Goal: Information Seeking & Learning: Learn about a topic

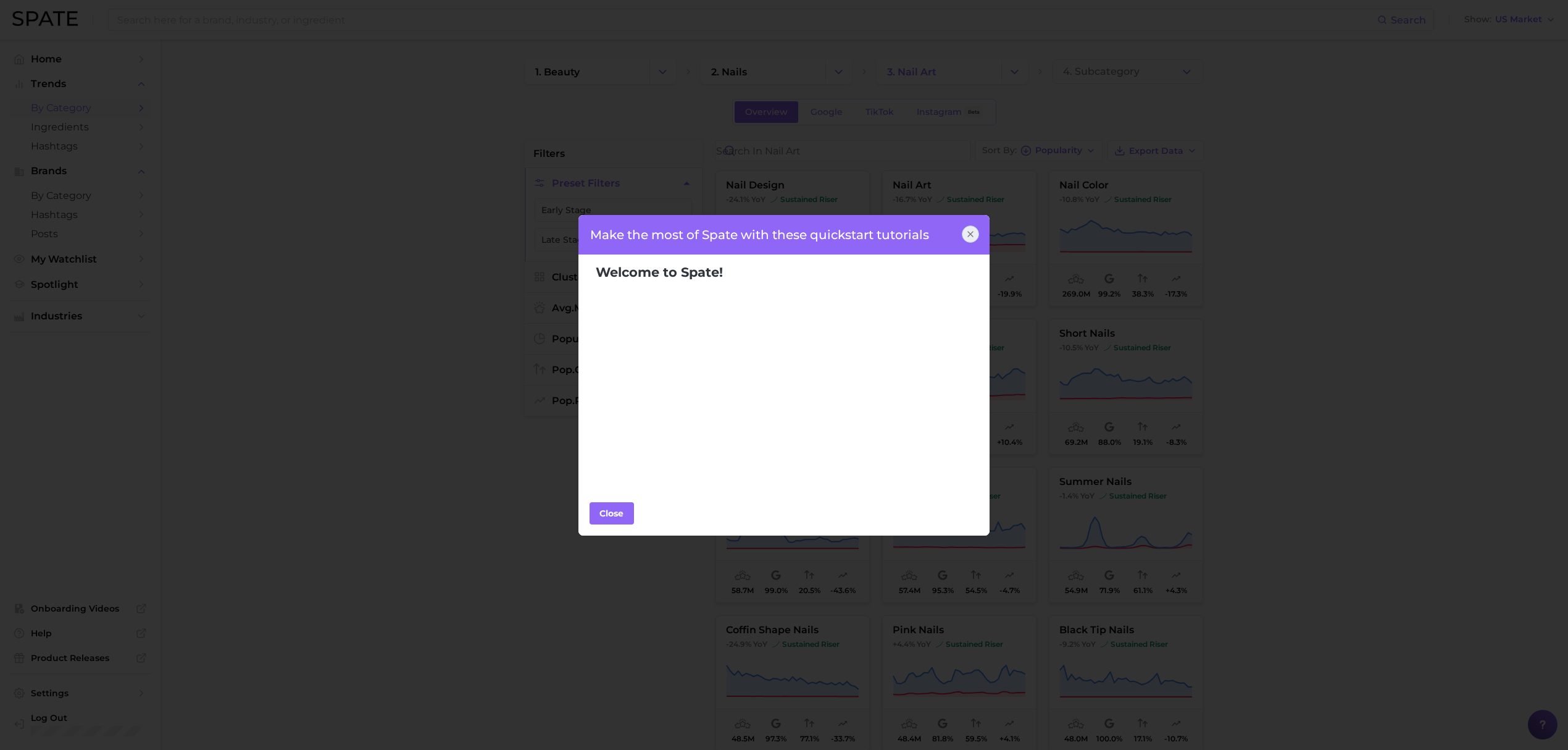
click at [968, 236] on icon at bounding box center [970, 234] width 5 height 5
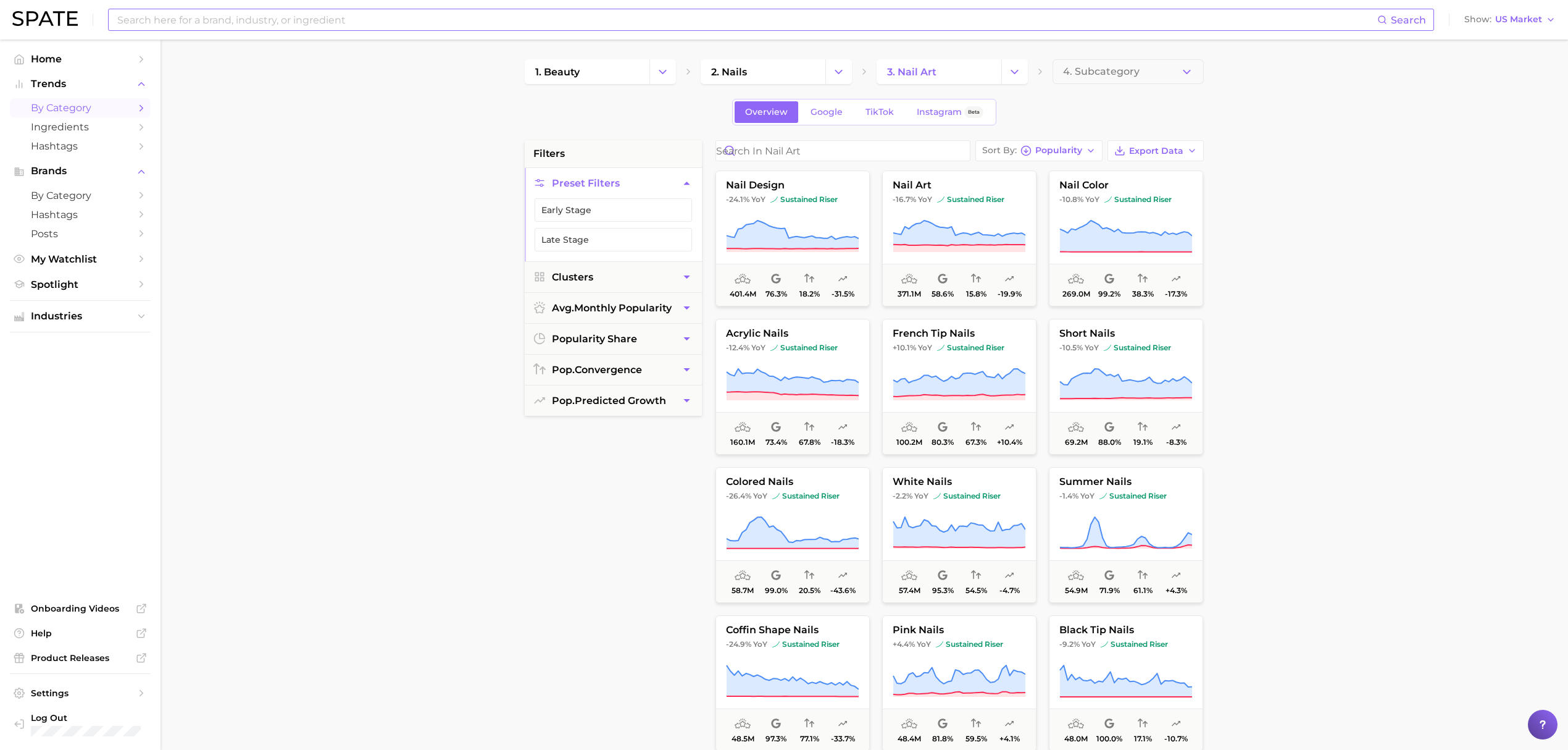
click at [195, 26] on input at bounding box center [746, 19] width 1261 height 21
type input "cuticle"
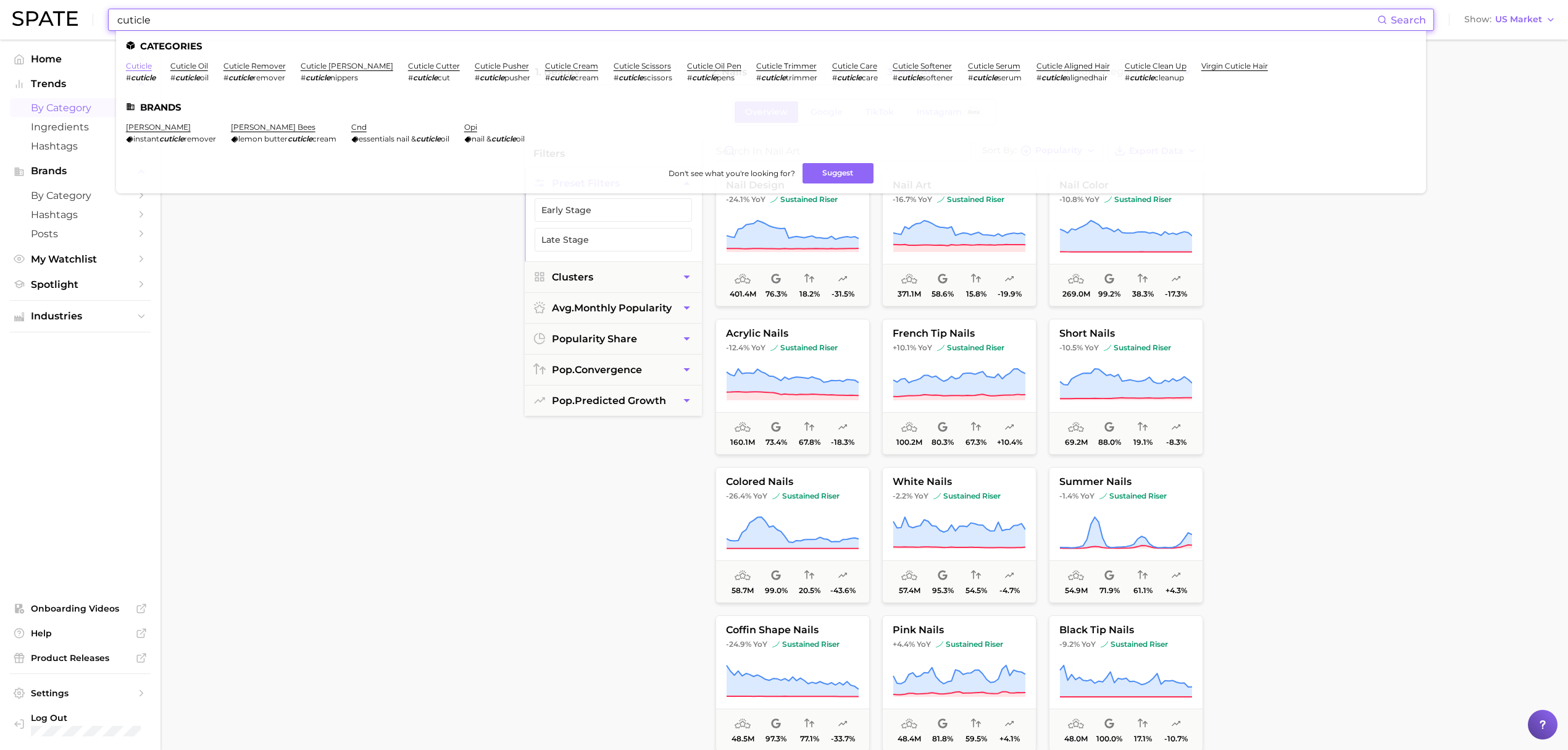
click at [133, 64] on link "cuticle" at bounding box center [139, 66] width 26 height 9
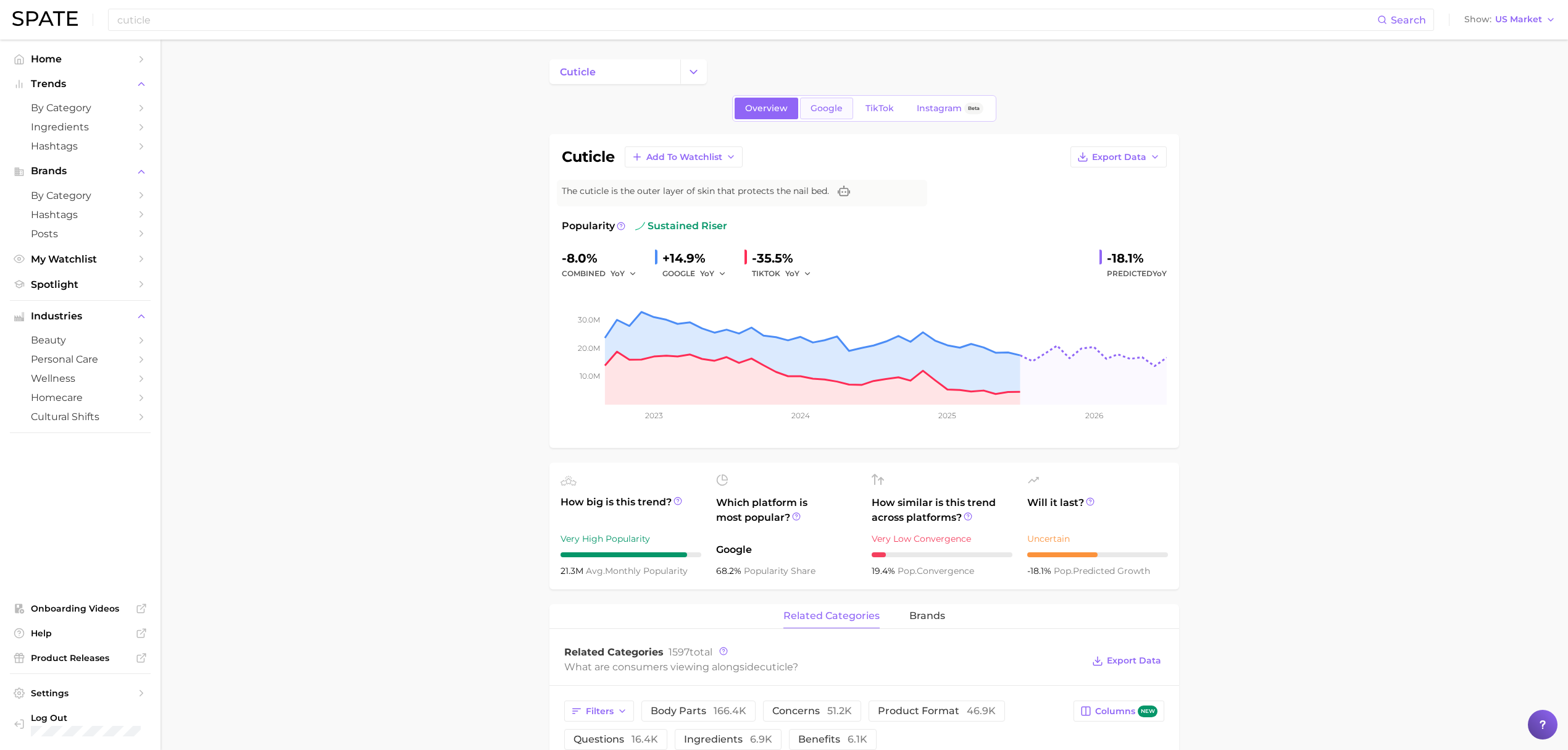
click at [832, 109] on span "Google" at bounding box center [826, 109] width 32 height 11
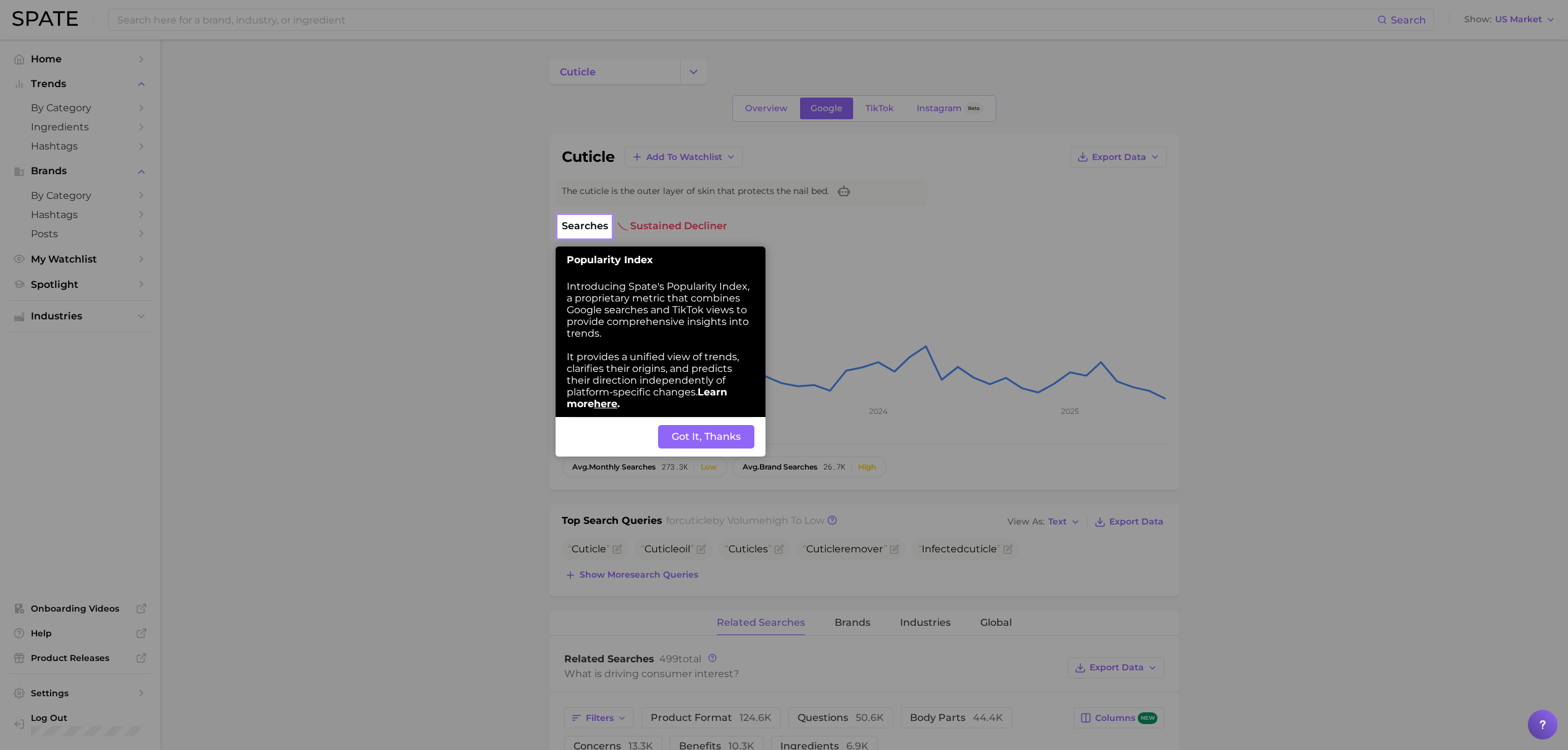
click at [722, 443] on button "Got It, Thanks" at bounding box center [706, 436] width 96 height 23
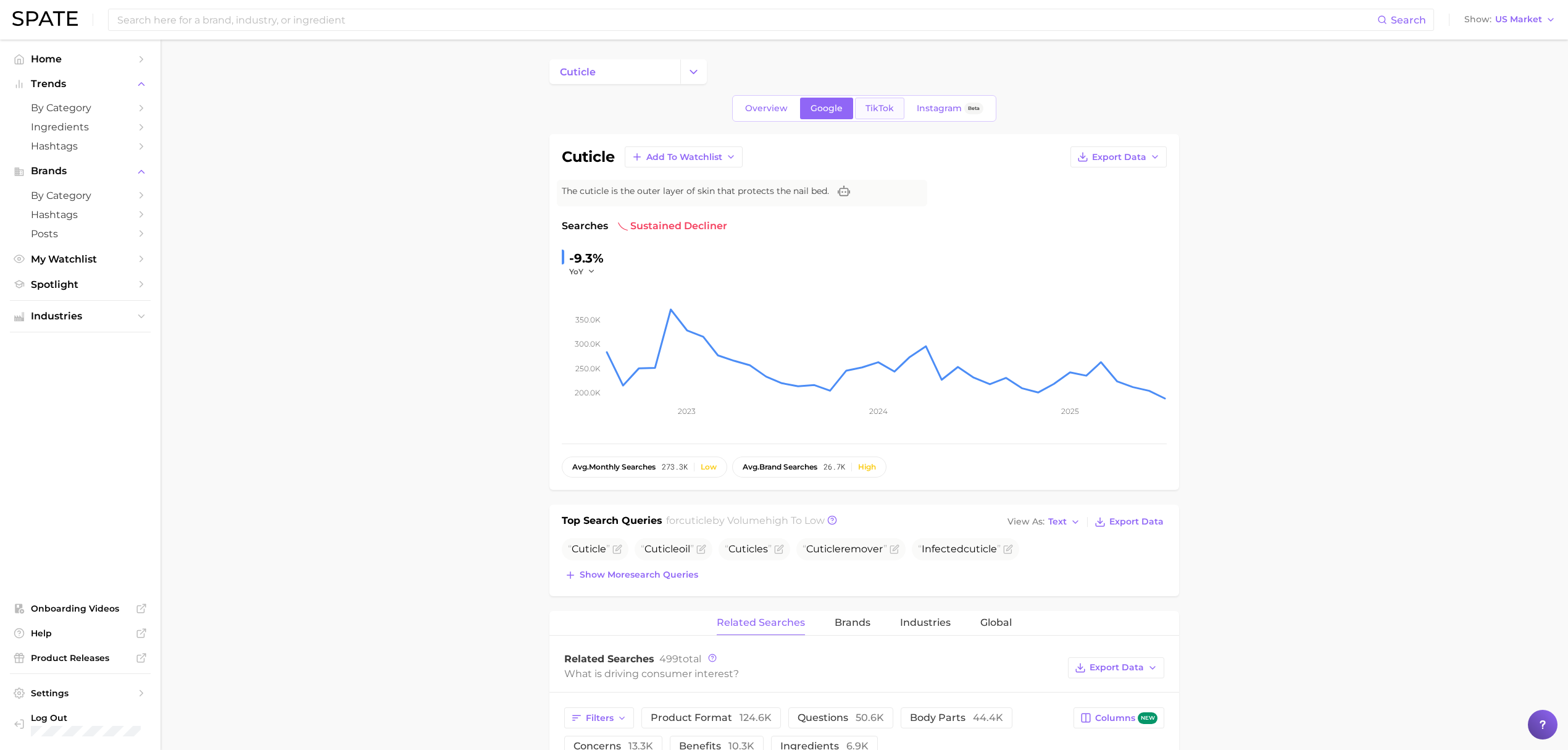
click at [887, 103] on span "TikTok" at bounding box center [880, 109] width 29 height 11
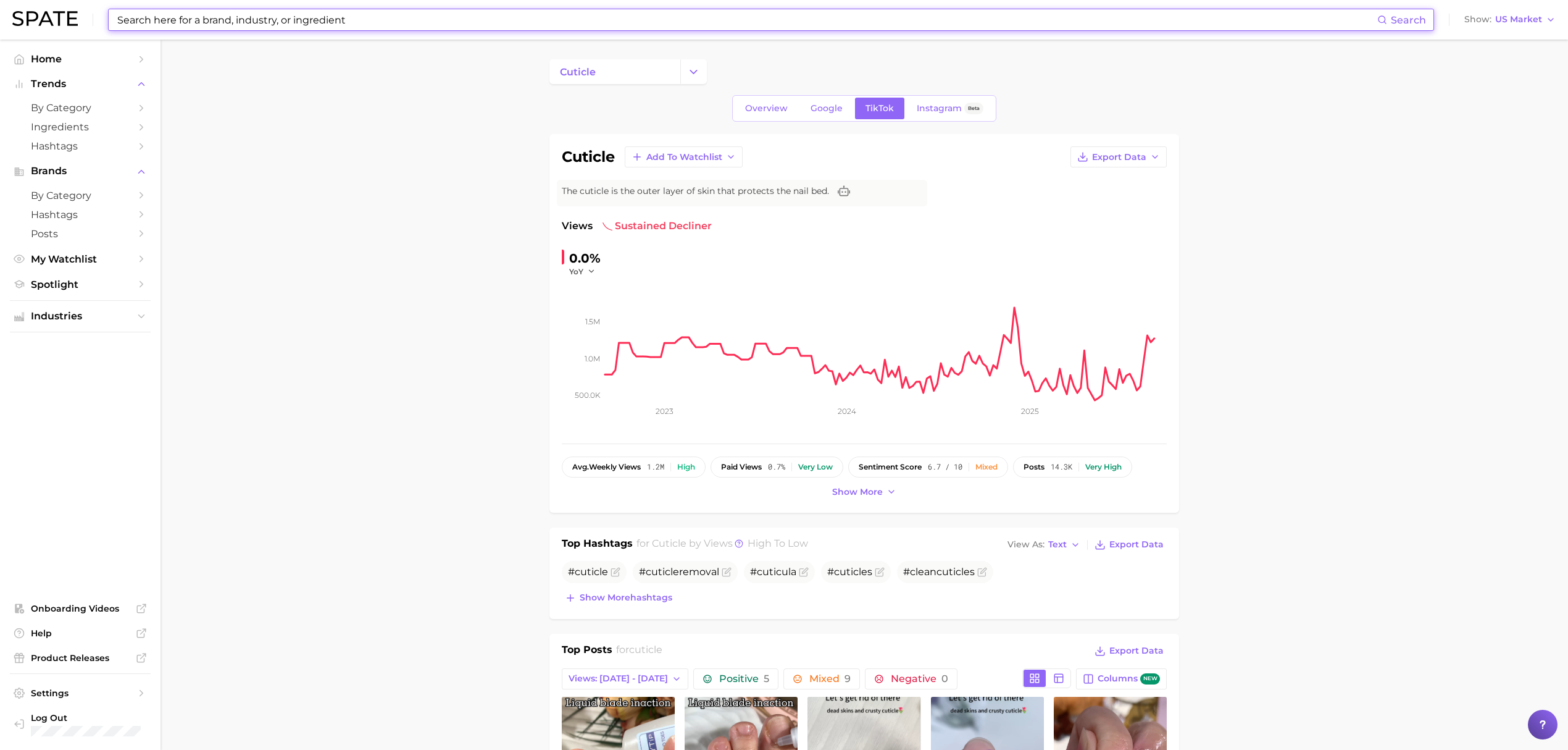
click at [157, 21] on input at bounding box center [746, 19] width 1261 height 21
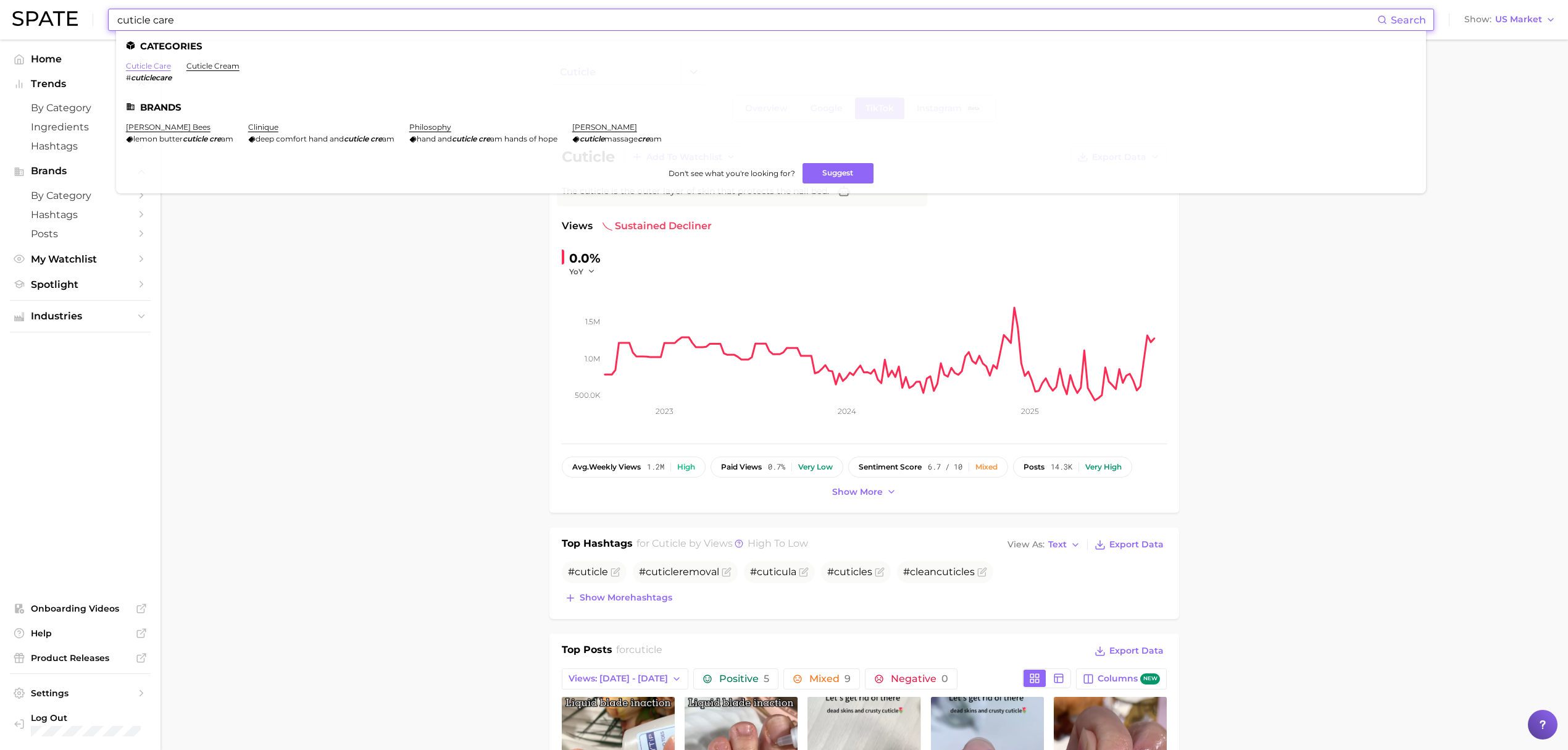
click at [161, 69] on link "cuticle care" at bounding box center [149, 66] width 45 height 9
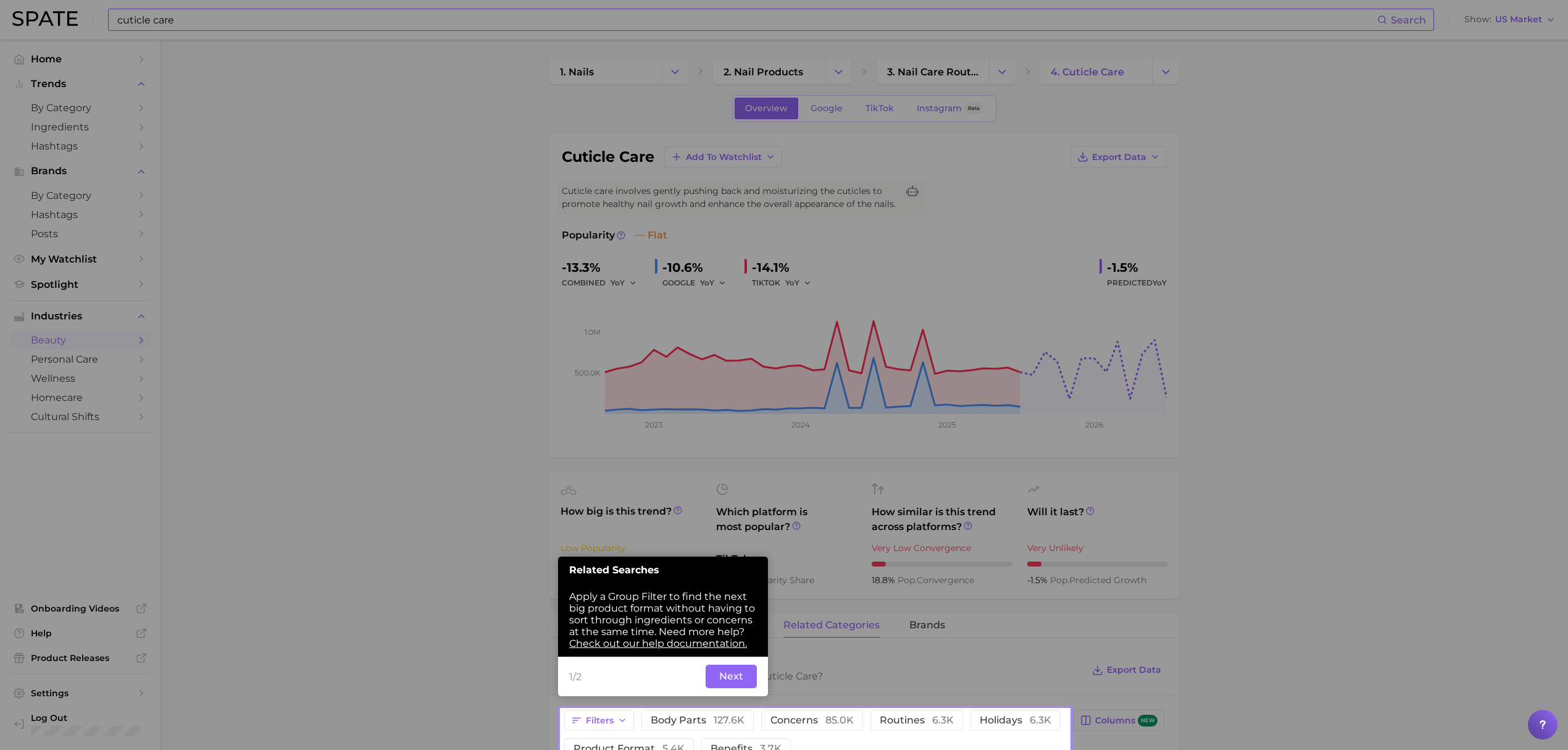
click at [732, 675] on button "Next" at bounding box center [731, 676] width 51 height 23
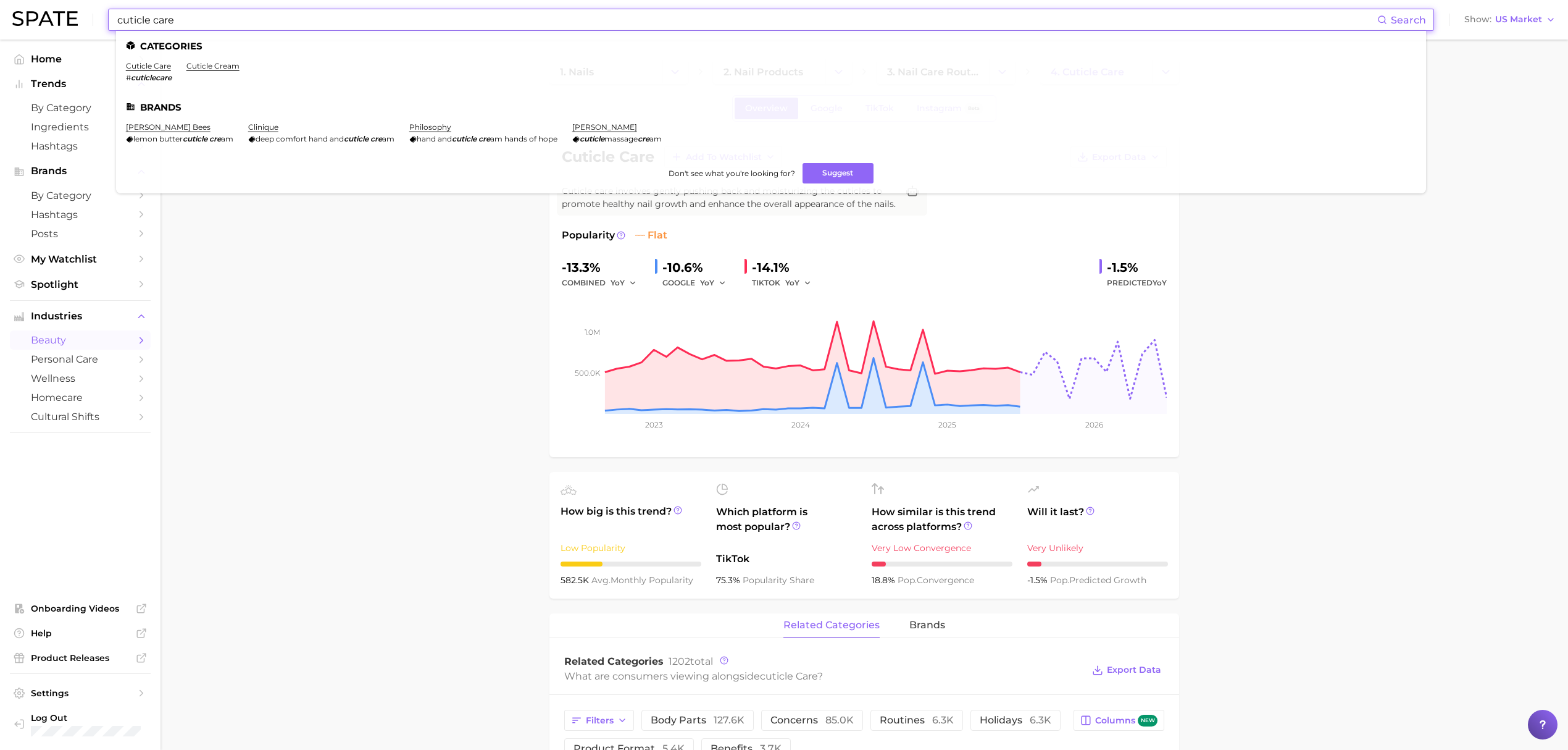
drag, startPoint x: 147, startPoint y: 21, endPoint x: 111, endPoint y: 17, distance: 36.2
click at [111, 17] on div "cuticle care Search Categories cuticle care # cuticlecare cuticle cream Brands …" at bounding box center [771, 19] width 1326 height 22
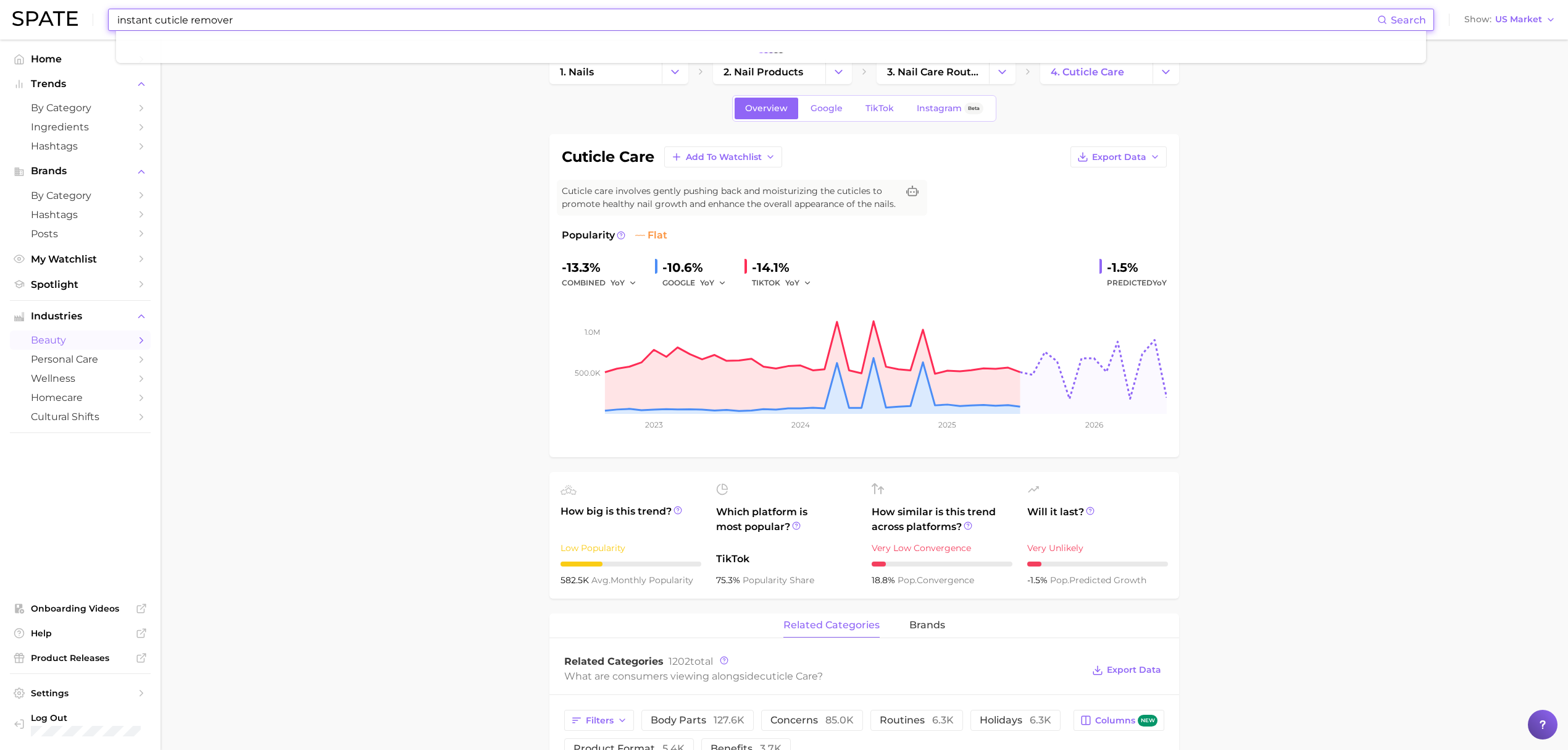
type input "instant cuticle remover"
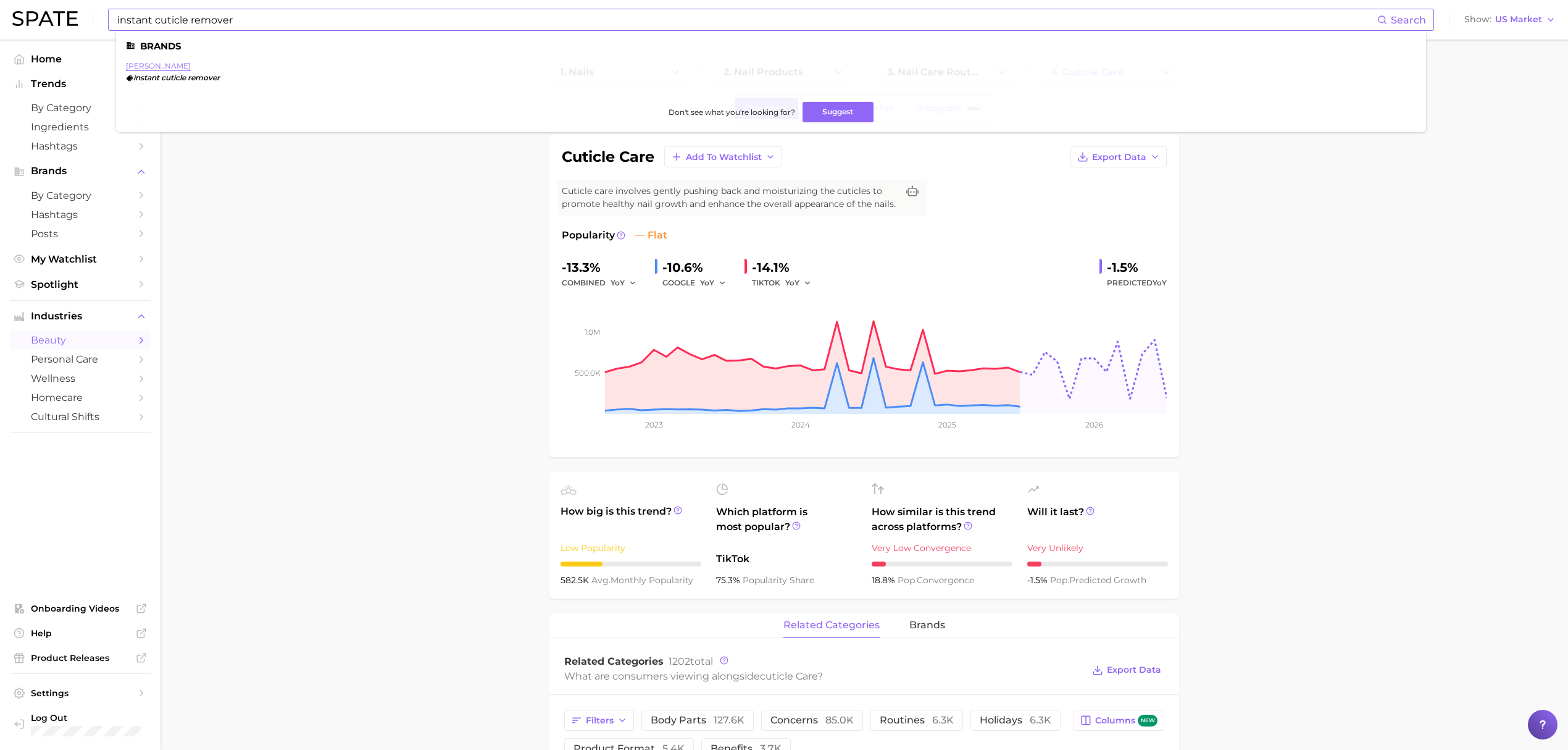
click at [153, 70] on link "sally hansen" at bounding box center [158, 66] width 65 height 9
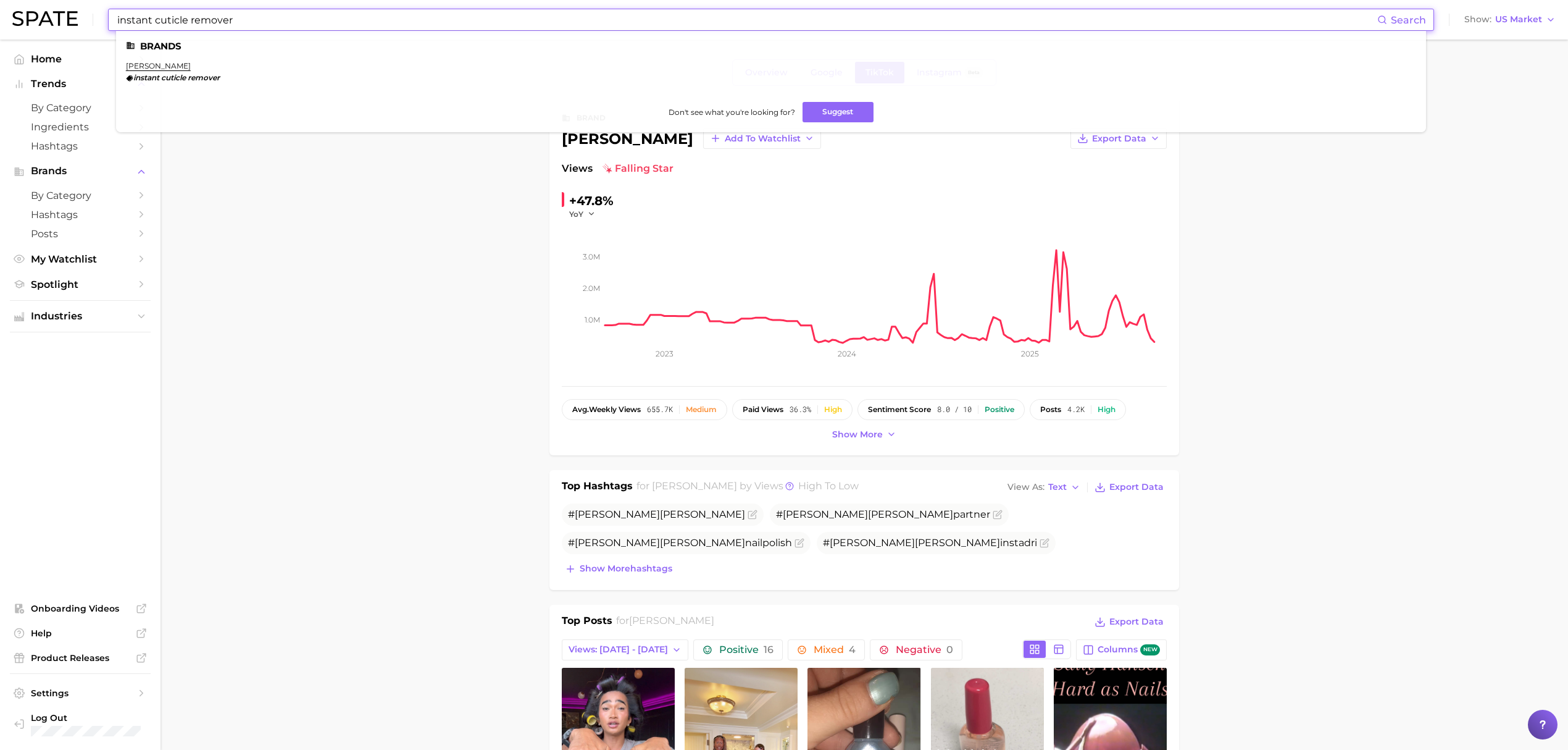
drag, startPoint x: 292, startPoint y: 22, endPoint x: 68, endPoint y: -4, distance: 225.5
click at [68, 0] on html "instant cuticle remover Search Brands sally hansen instant cuticle remover Don'…" at bounding box center [784, 375] width 1568 height 750
type input "cuticle"
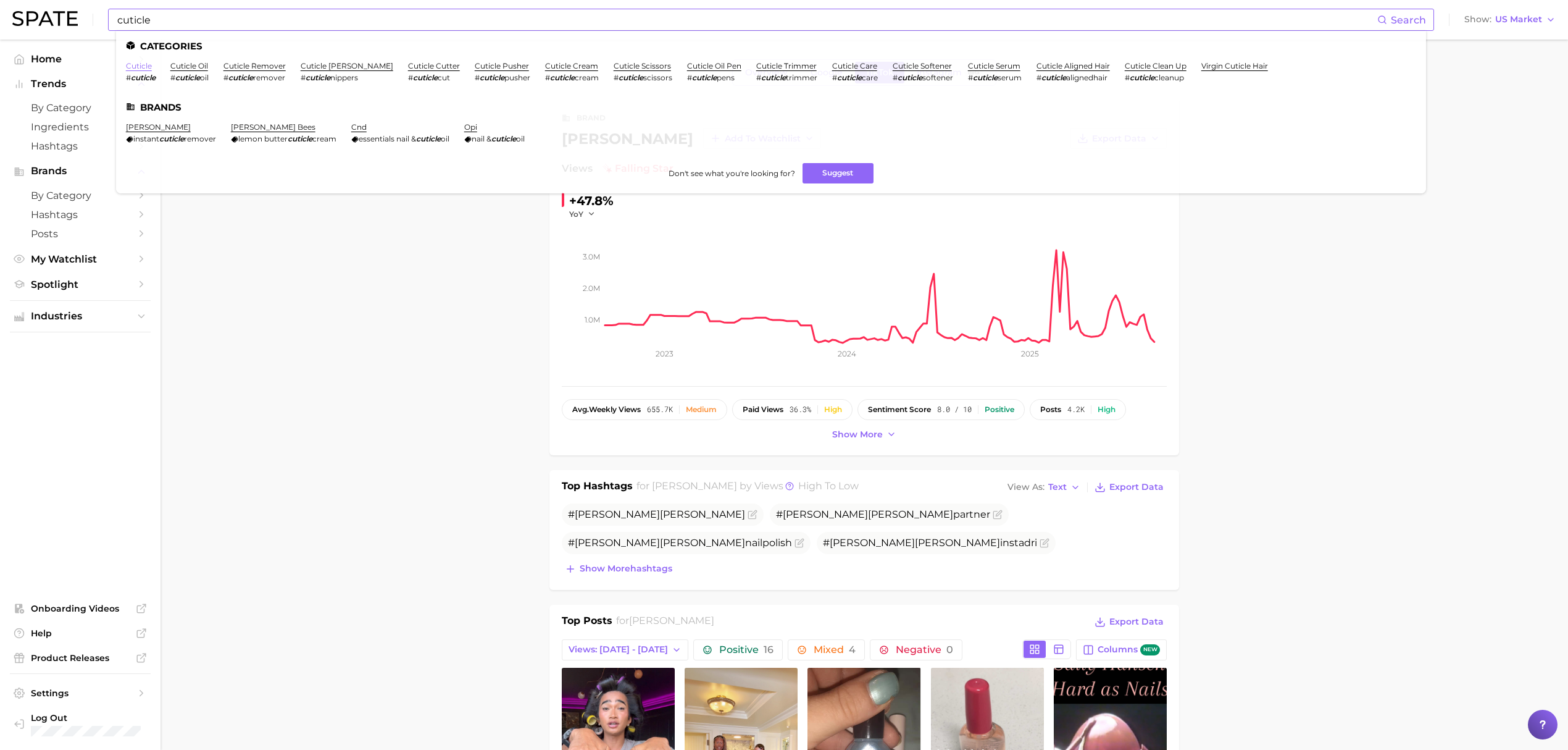
click at [142, 65] on link "cuticle" at bounding box center [139, 66] width 26 height 9
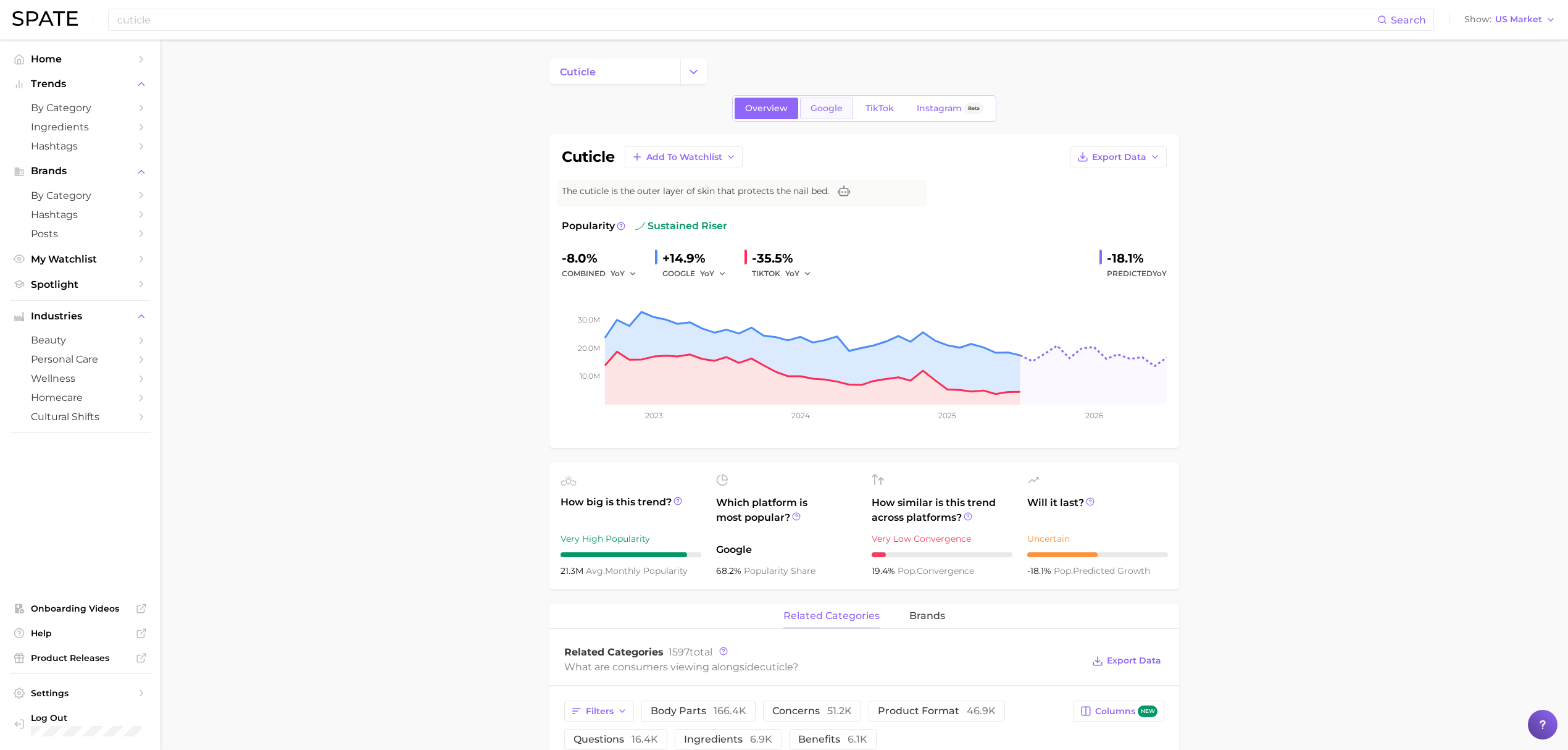
click at [817, 111] on span "Google" at bounding box center [826, 109] width 32 height 11
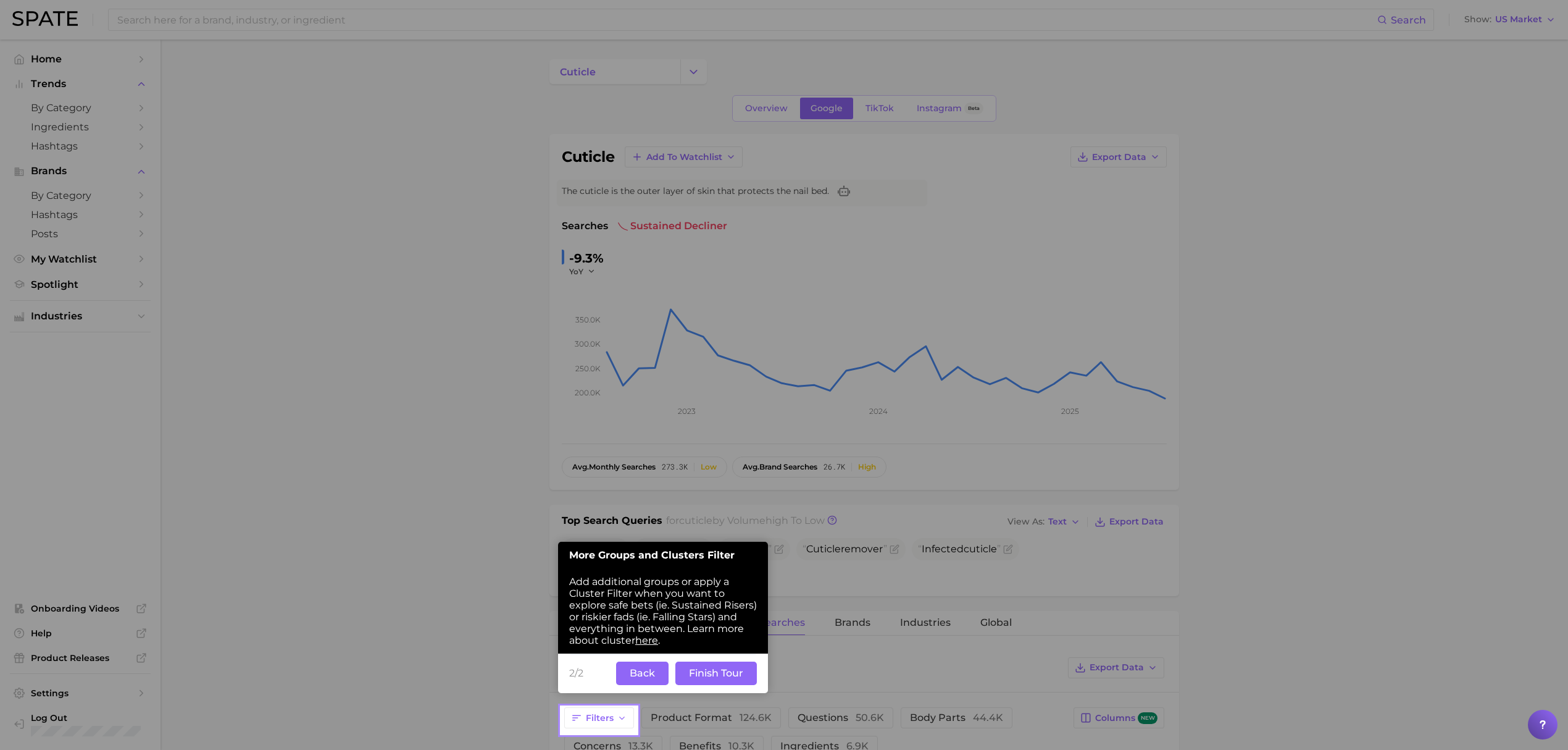
click at [737, 673] on button "Finish Tour" at bounding box center [716, 673] width 81 height 23
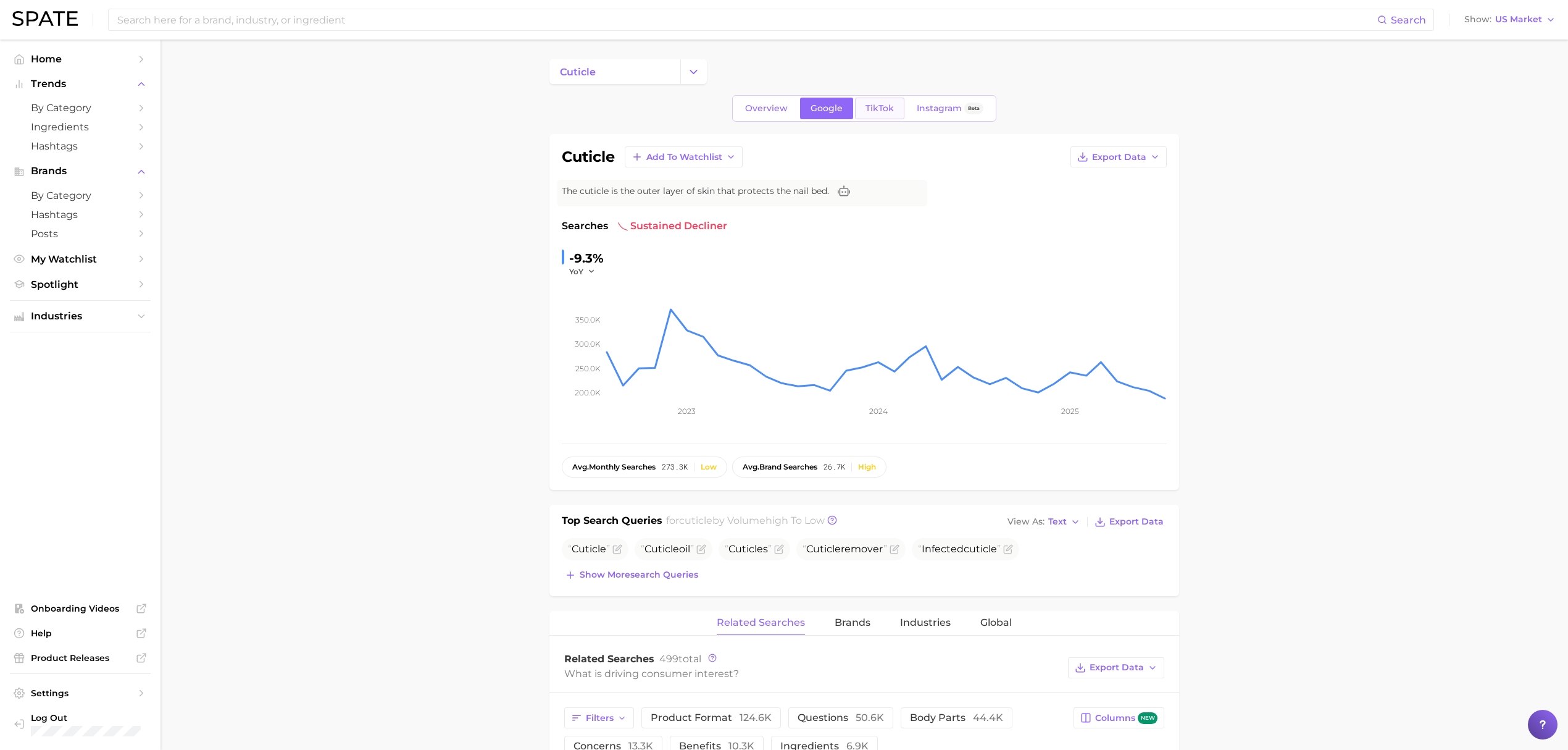
click at [882, 102] on link "TikTok" at bounding box center [880, 108] width 49 height 21
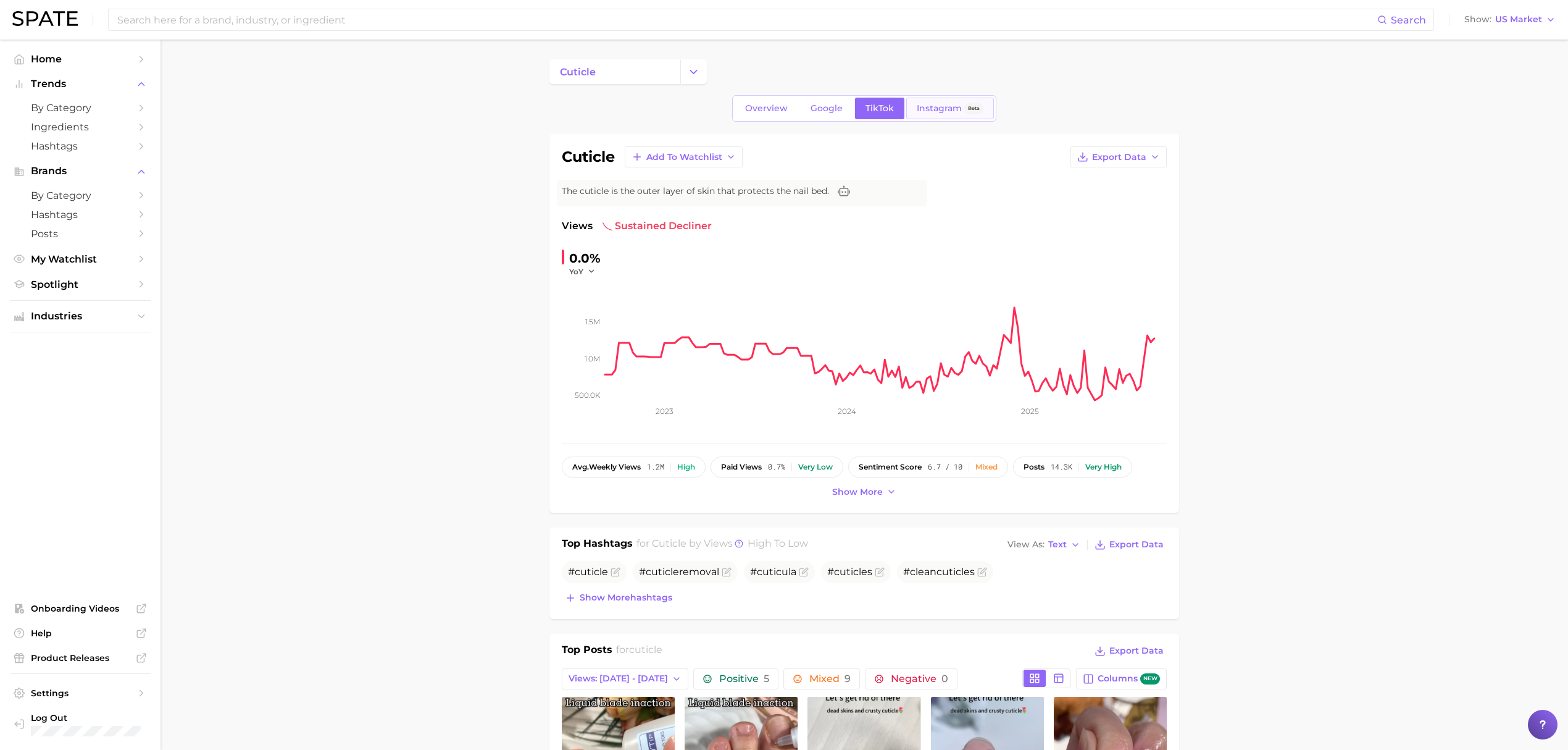
click at [932, 109] on span "Instagram" at bounding box center [939, 109] width 45 height 11
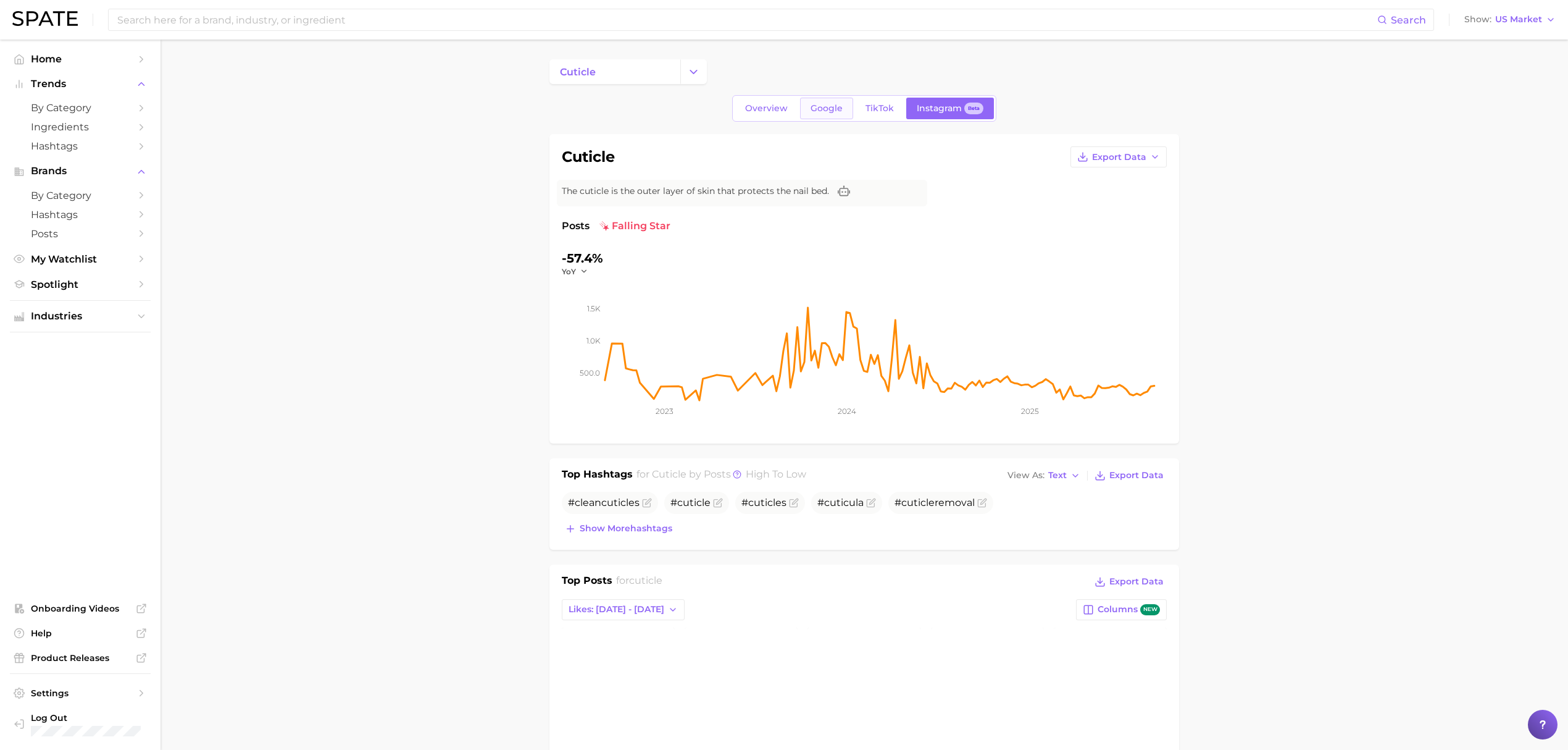
click at [816, 112] on span "Google" at bounding box center [826, 109] width 32 height 11
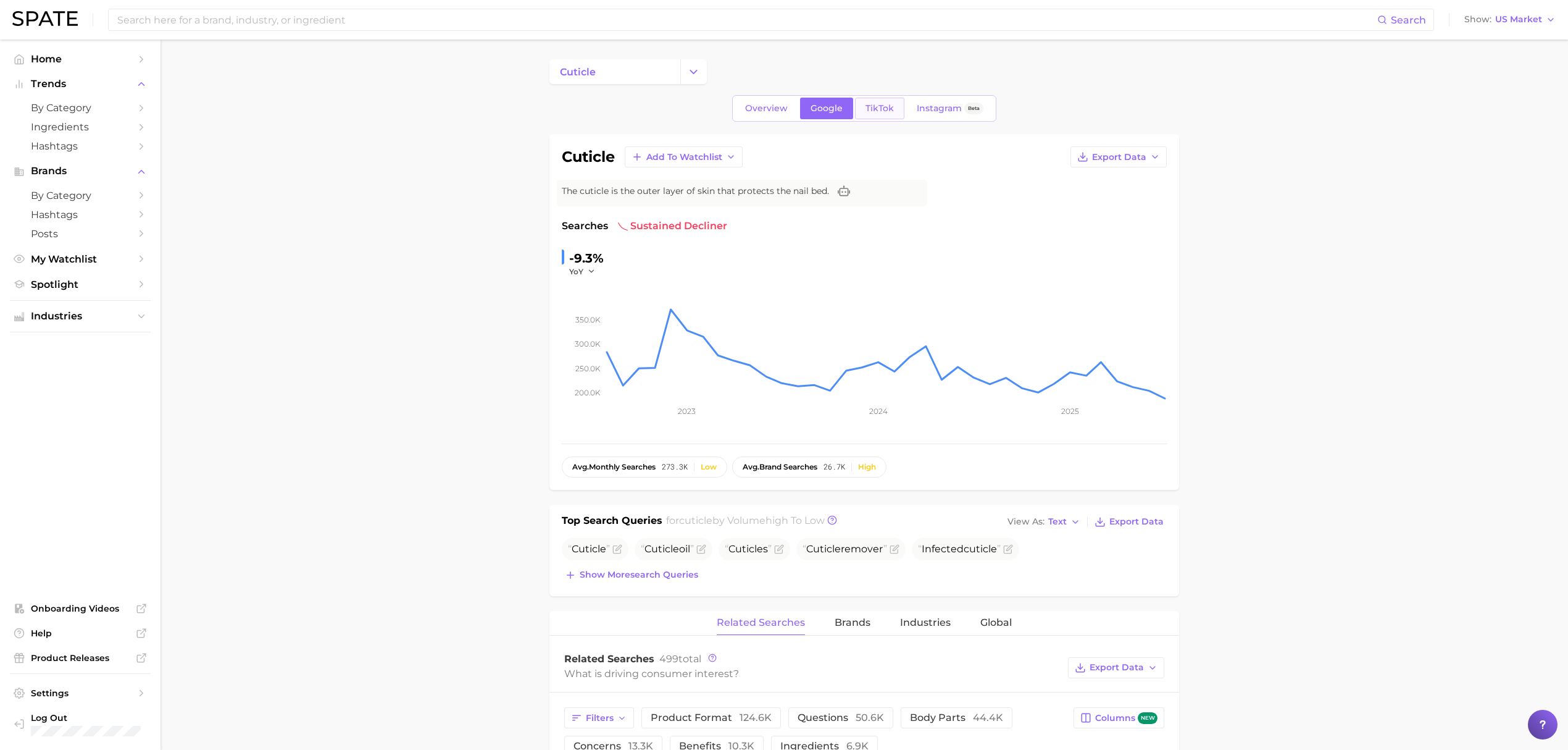
click at [872, 110] on span "TikTok" at bounding box center [880, 109] width 29 height 11
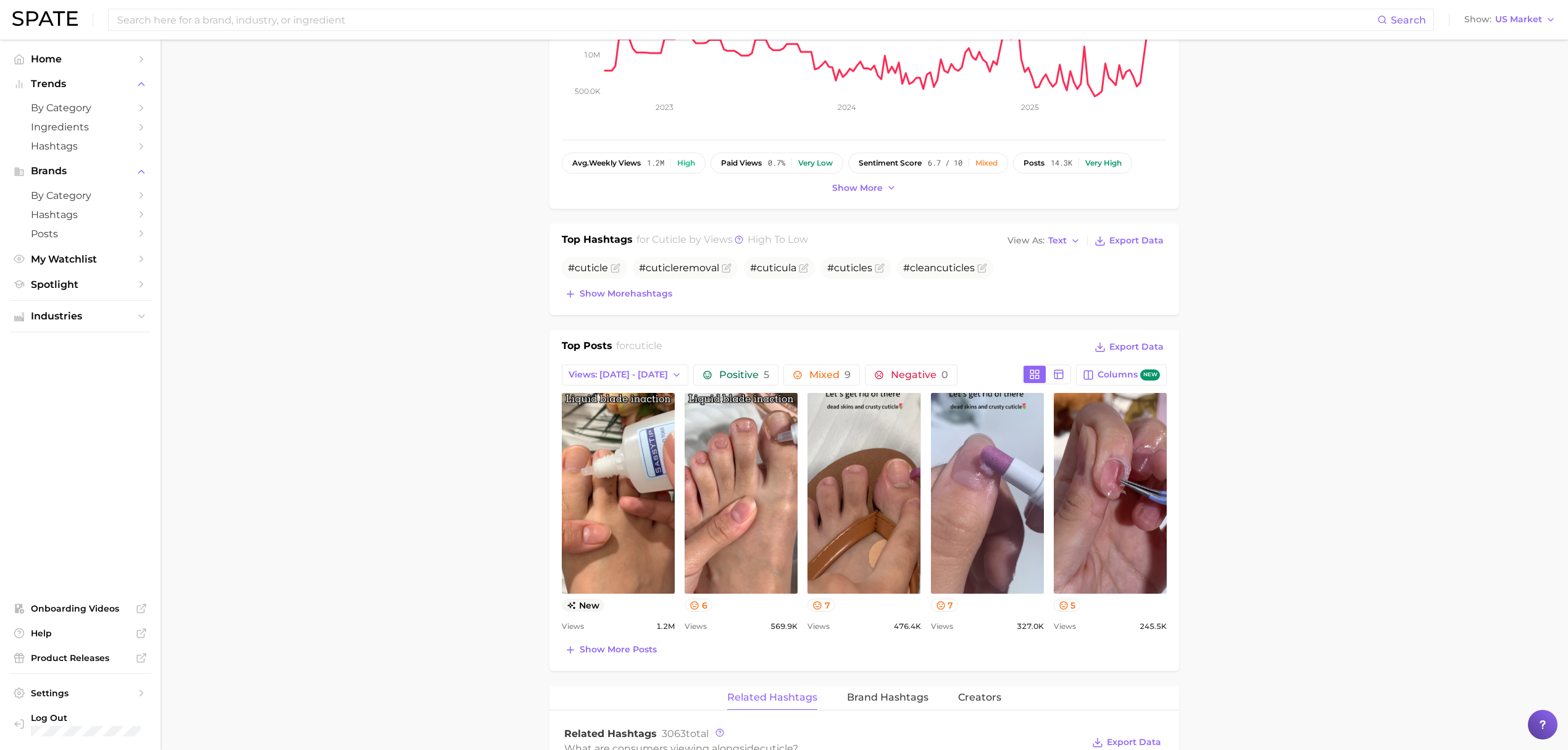
scroll to position [411, 0]
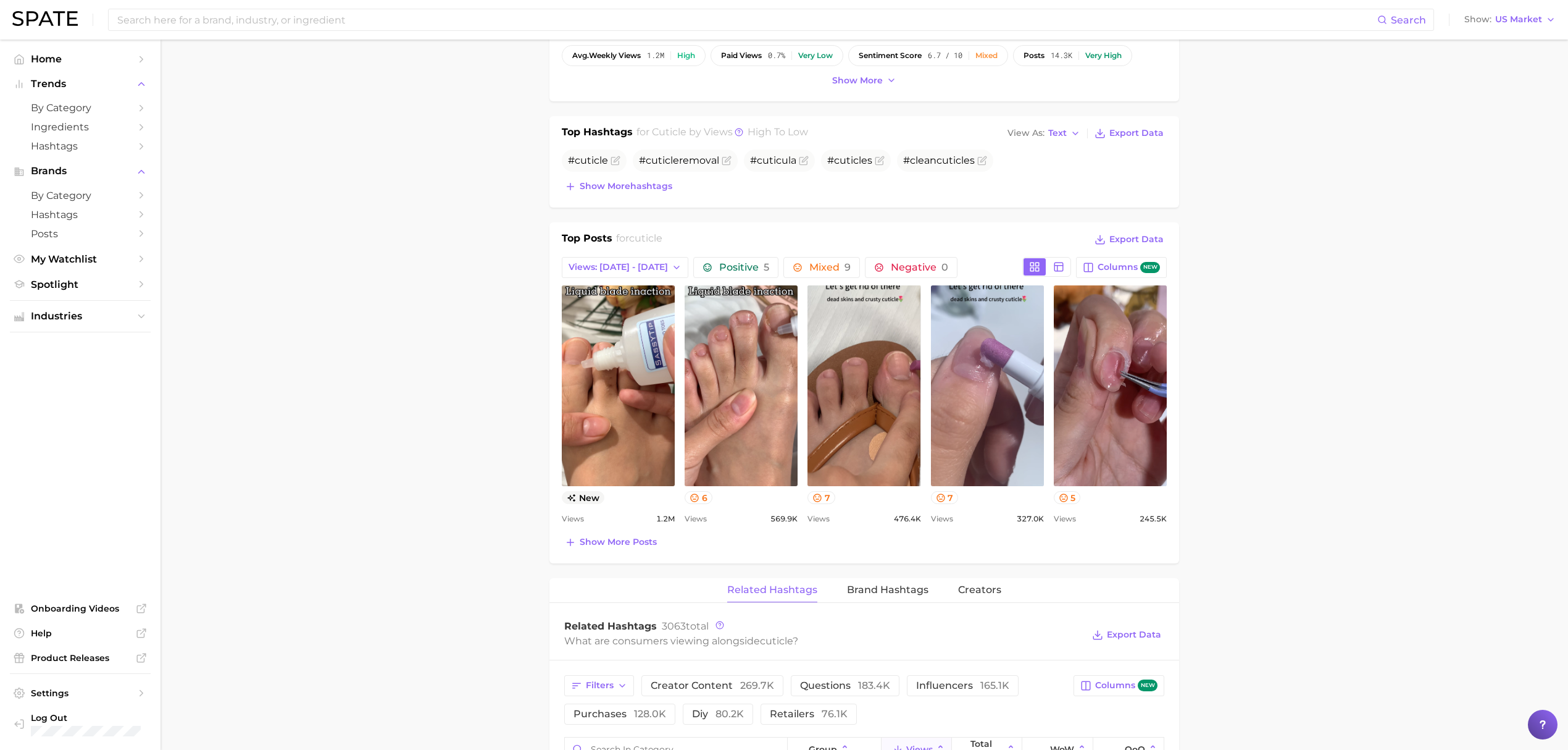
click at [598, 527] on div "Top Posts for cuticle Export Data Views: Aug 31 - Sep 7 Positive 5 Mixed 9 Nega…" at bounding box center [864, 390] width 605 height 320
click at [600, 539] on span "Show more posts" at bounding box center [618, 542] width 77 height 11
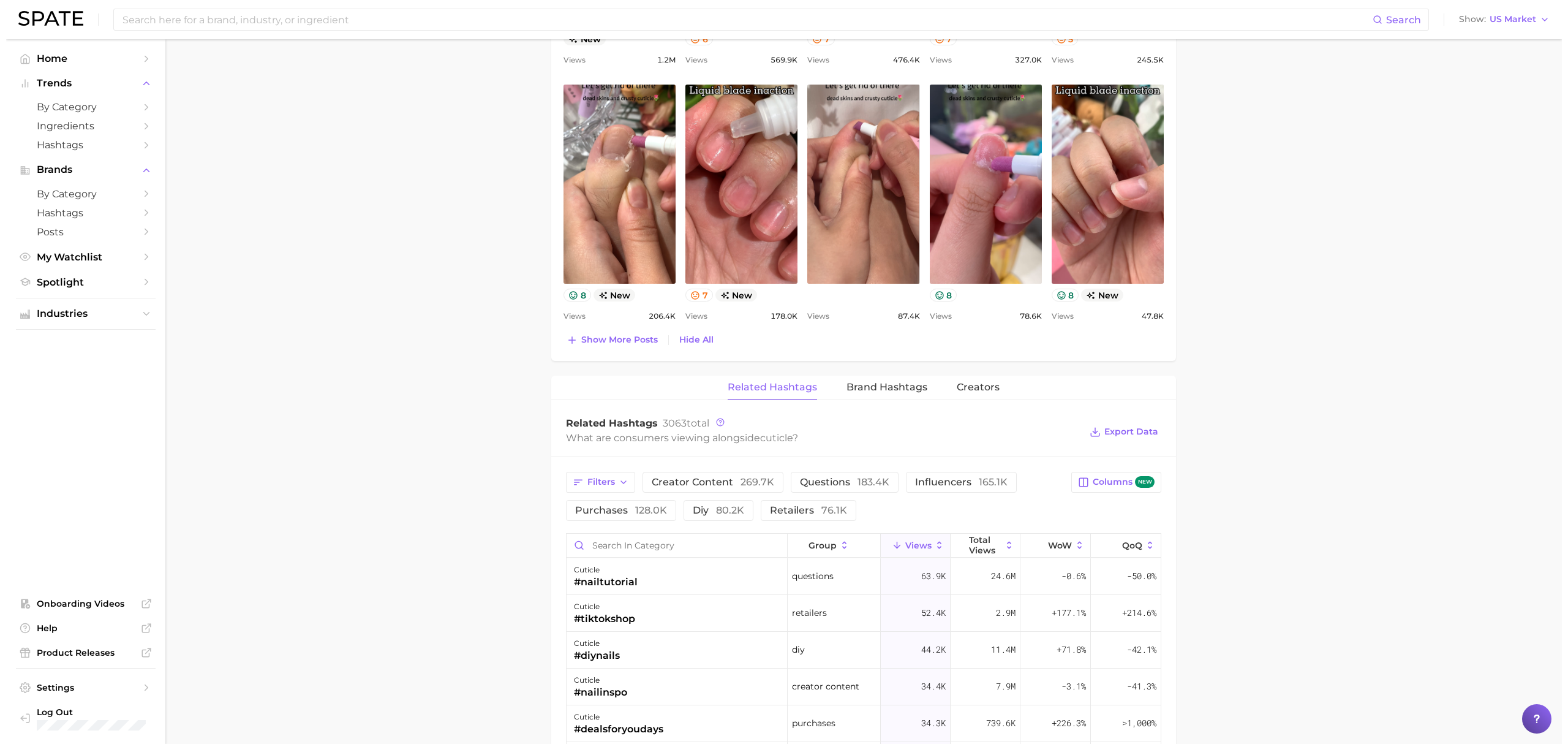
scroll to position [898, 0]
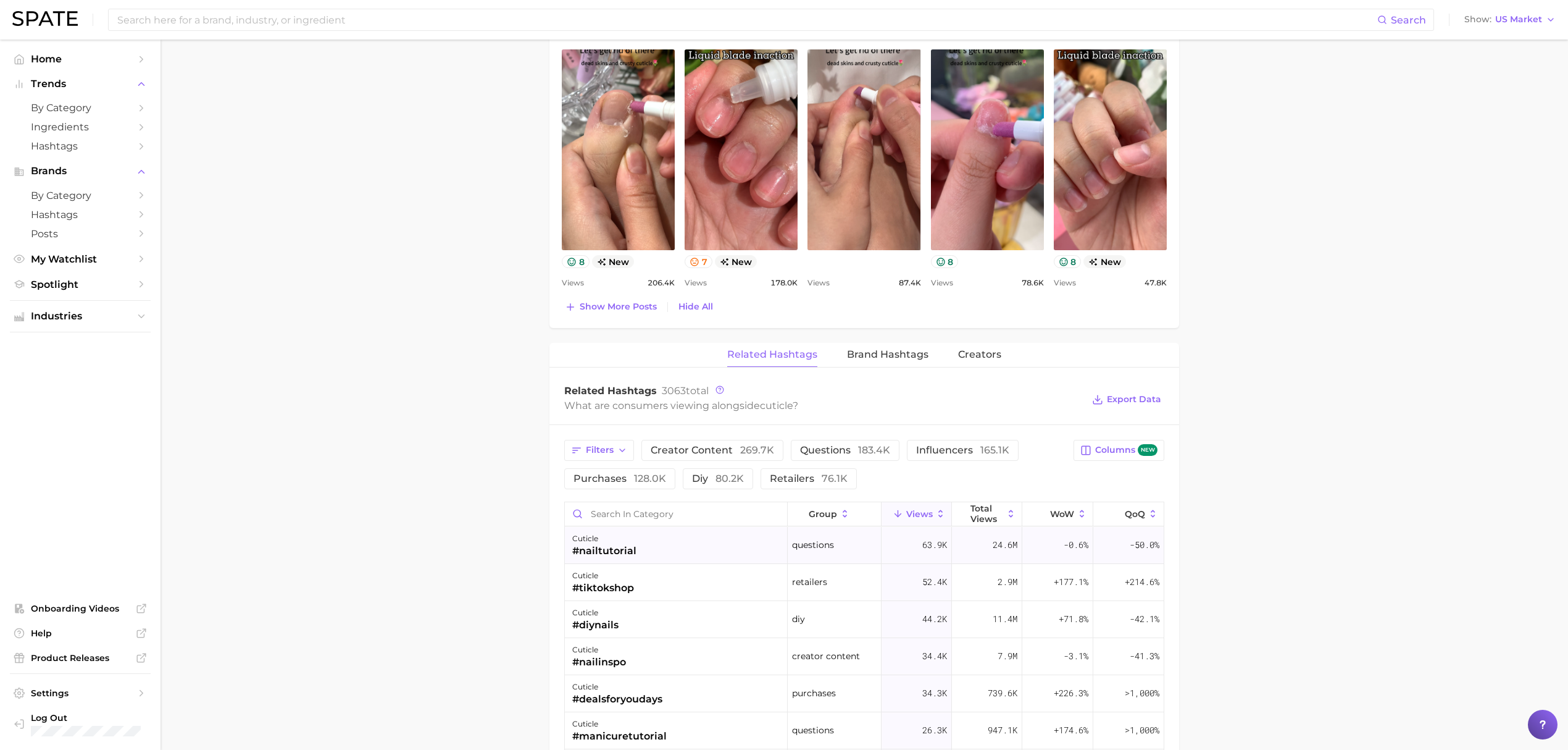
click at [612, 551] on div "#nailtutorial" at bounding box center [604, 550] width 64 height 15
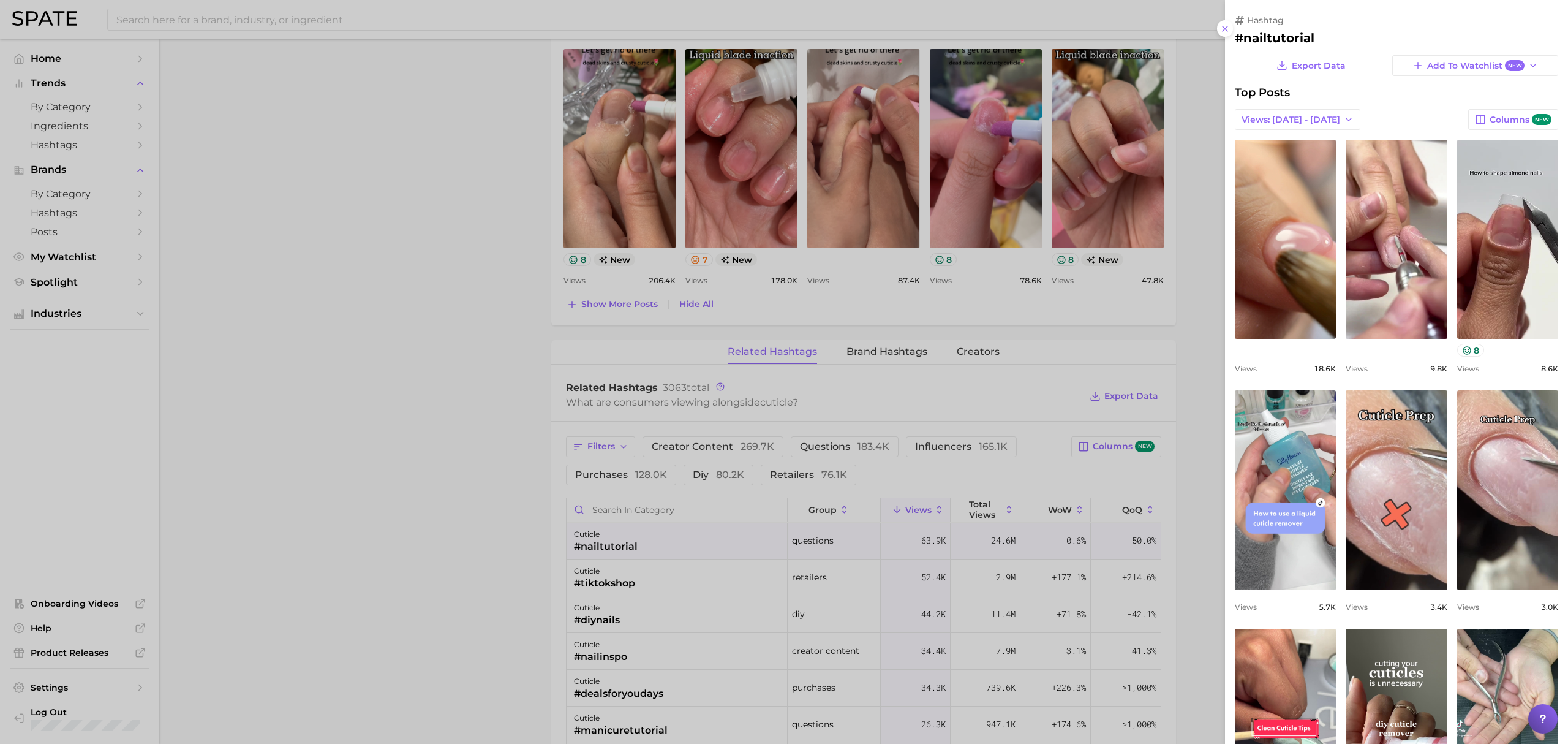
scroll to position [0, 0]
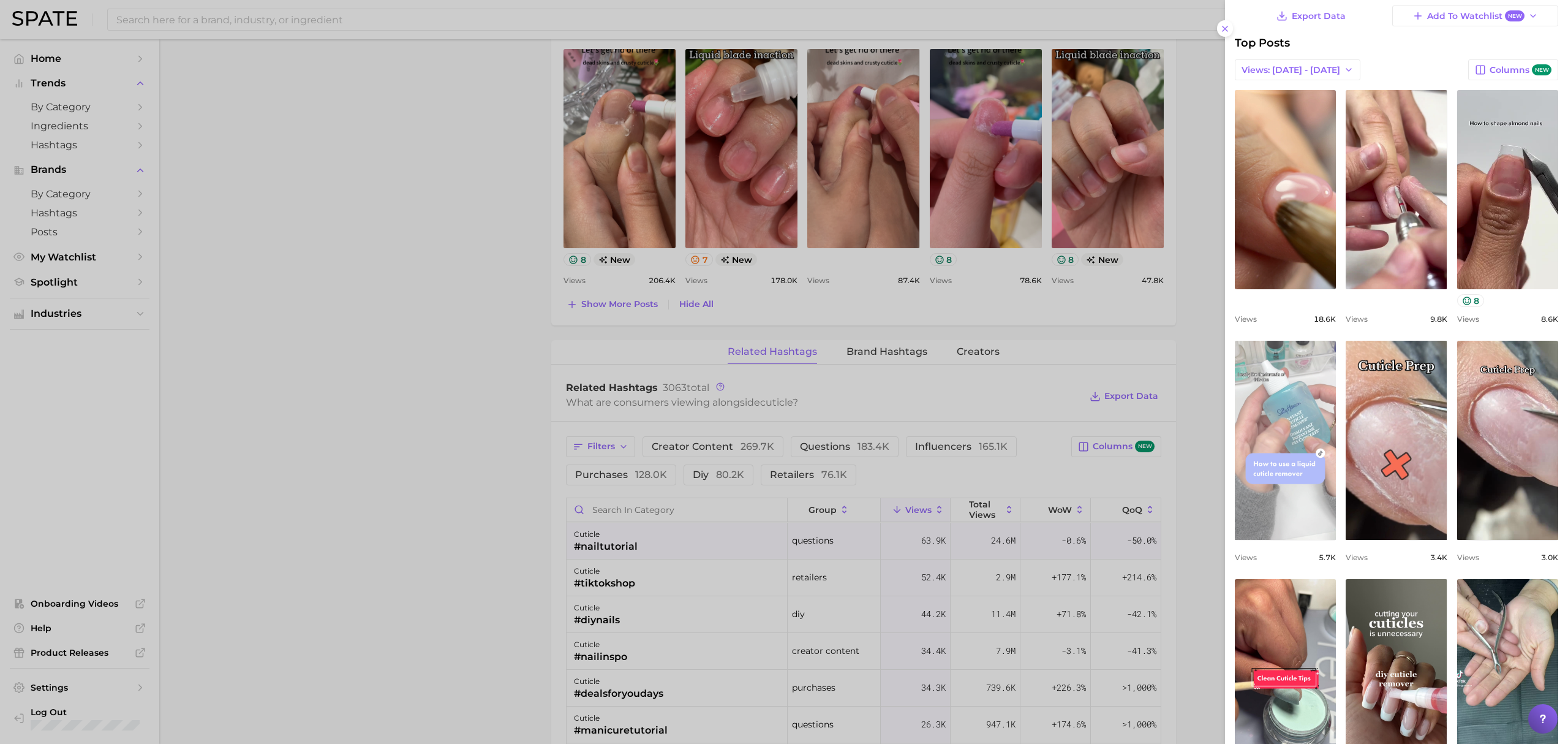
click at [1336, 367] on link "view post on TikTok" at bounding box center [1285, 440] width 101 height 199
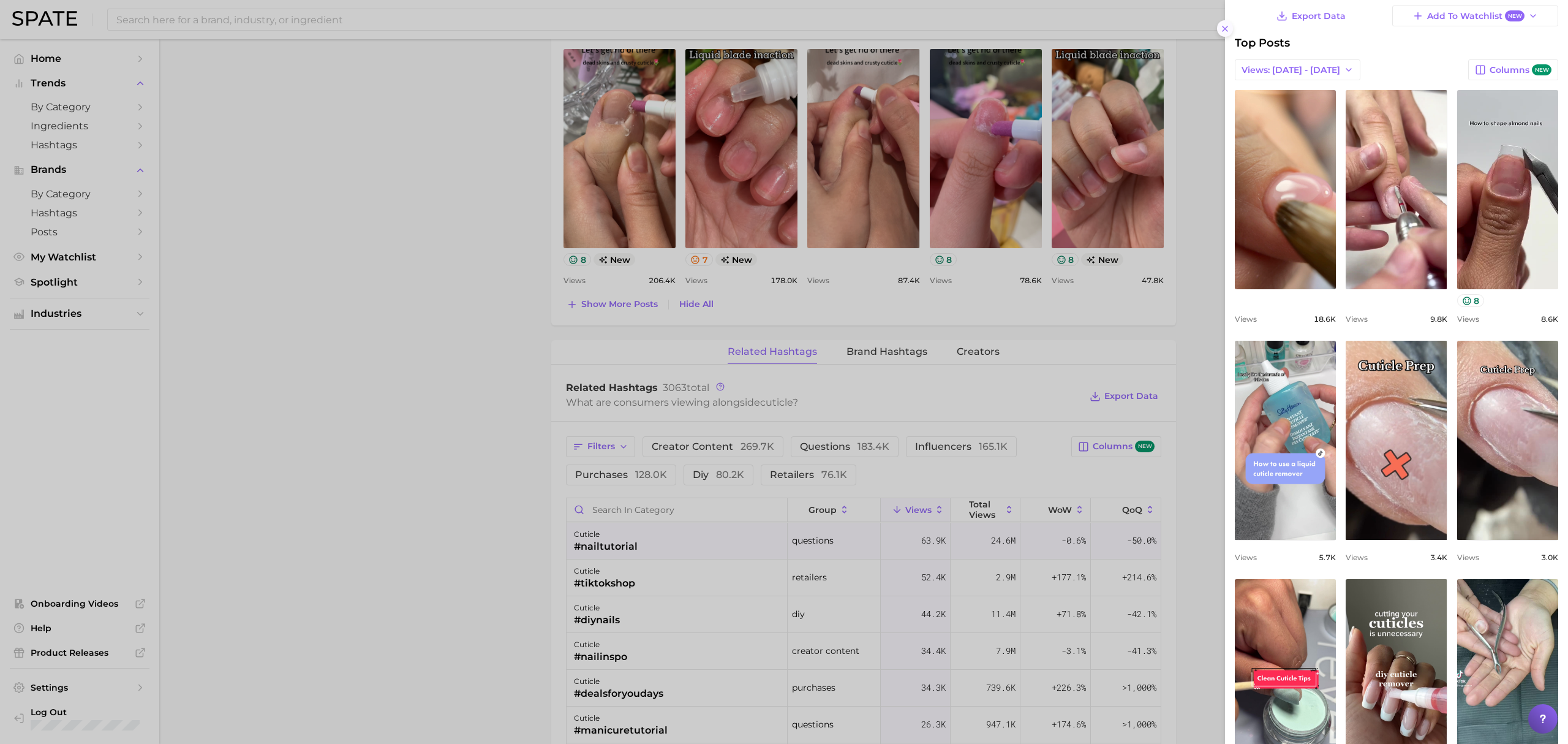
click at [1222, 30] on icon at bounding box center [1225, 28] width 10 height 10
